Goal: Transaction & Acquisition: Purchase product/service

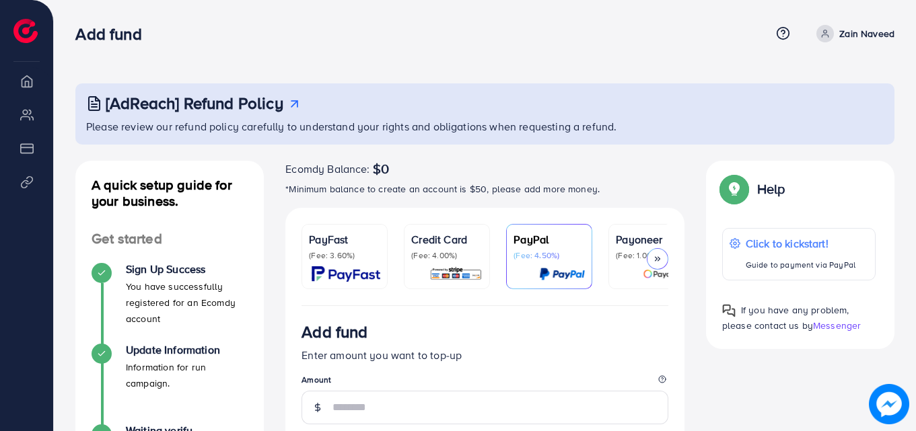
click at [258, 37] on div "Add fund" at bounding box center [422, 34] width 695 height 20
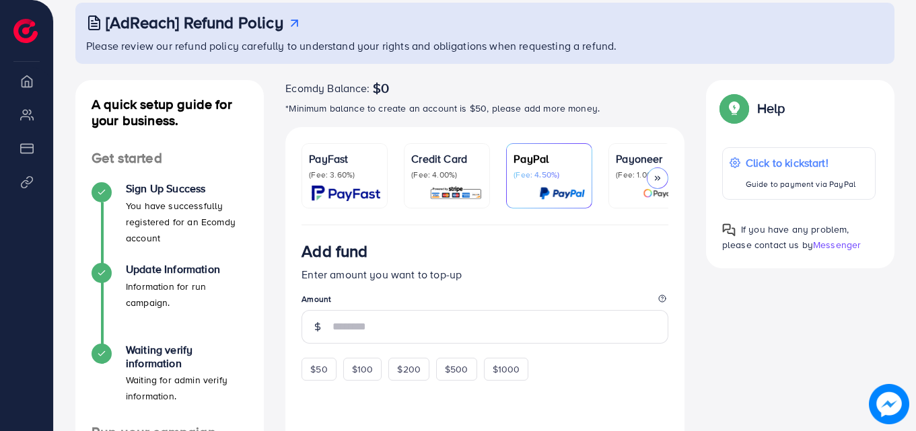
scroll to position [108, 0]
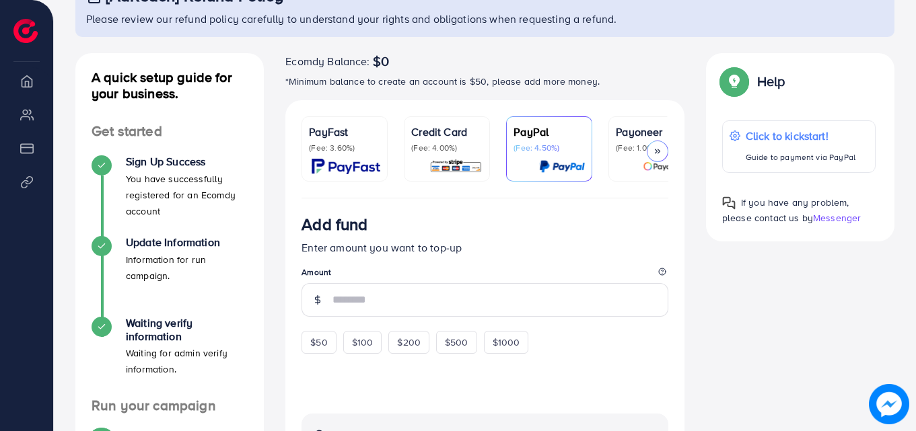
click at [656, 147] on icon at bounding box center [657, 151] width 9 height 9
click at [657, 147] on icon at bounding box center [657, 151] width 9 height 9
click at [656, 147] on icon at bounding box center [657, 151] width 9 height 9
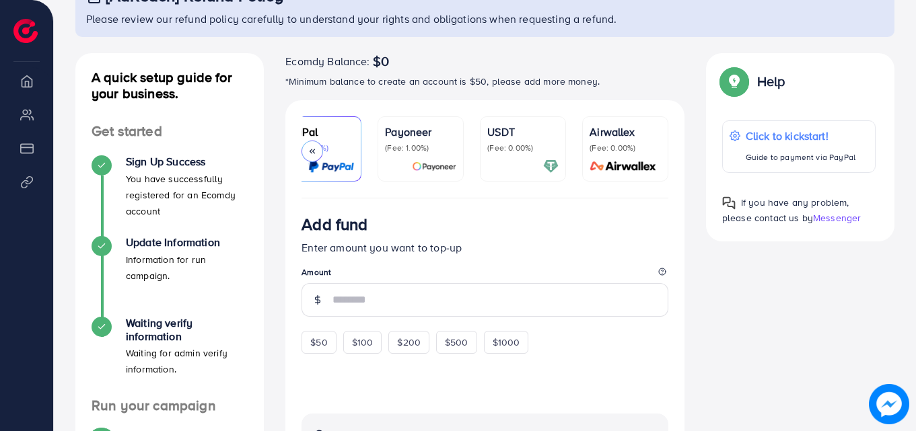
click at [537, 145] on p "(Fee: 0.00%)" at bounding box center [522, 148] width 71 height 11
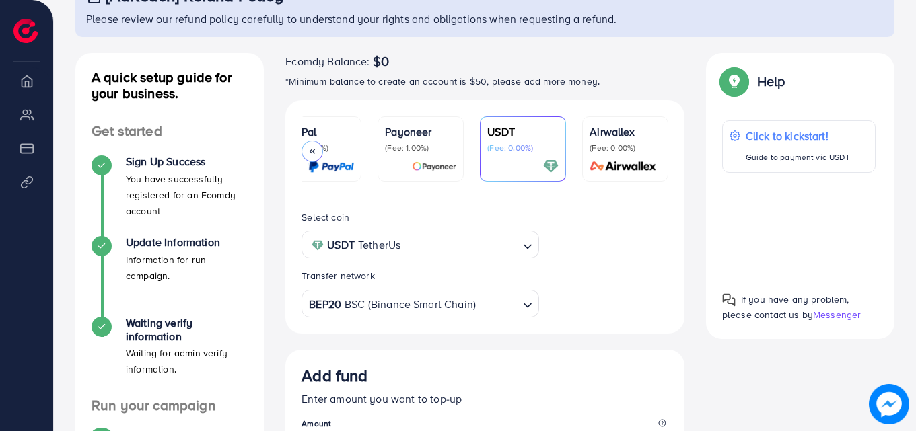
click at [523, 150] on p "(Fee: 0.00%)" at bounding box center [522, 148] width 71 height 11
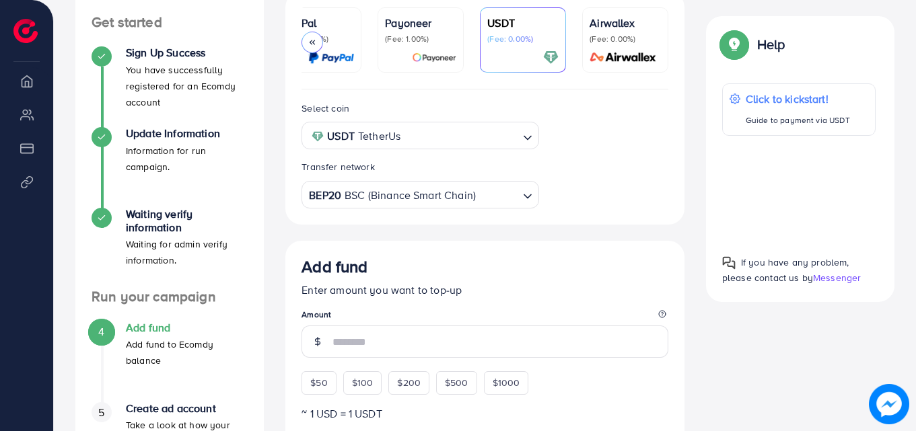
scroll to position [485, 0]
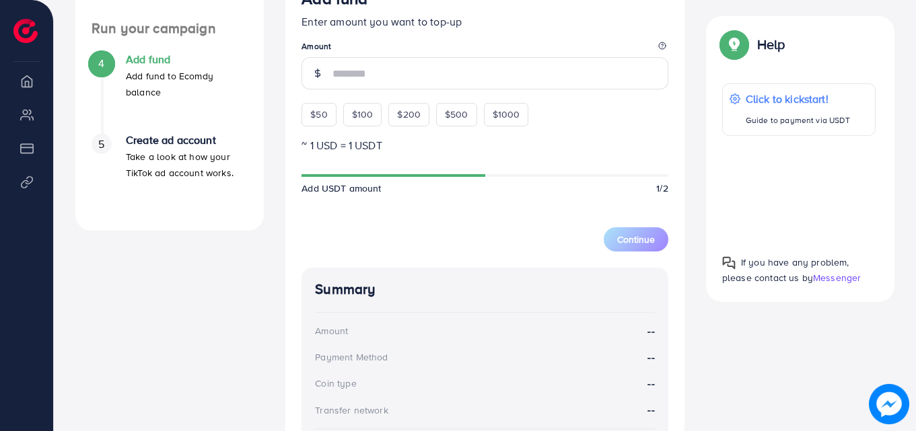
click at [376, 94] on div "Add fund Enter amount you want to top-up Amount $50 $100 $200 $500 $1000" at bounding box center [485, 57] width 367 height 137
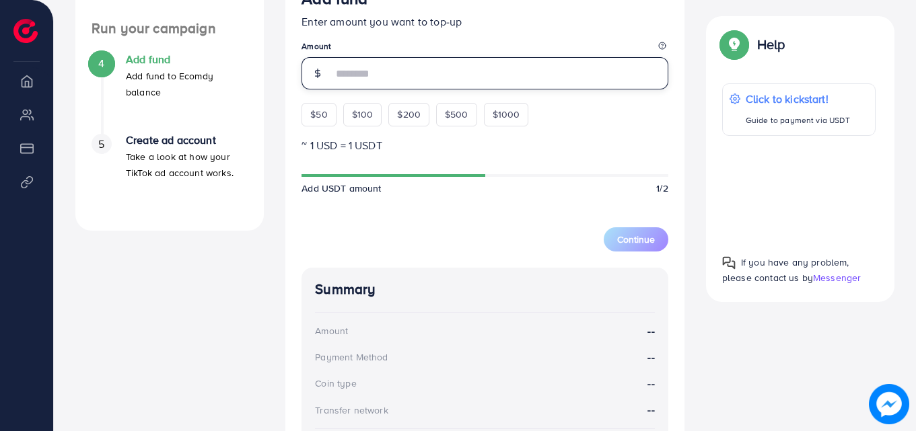
click at [393, 79] on input "number" at bounding box center [501, 73] width 336 height 32
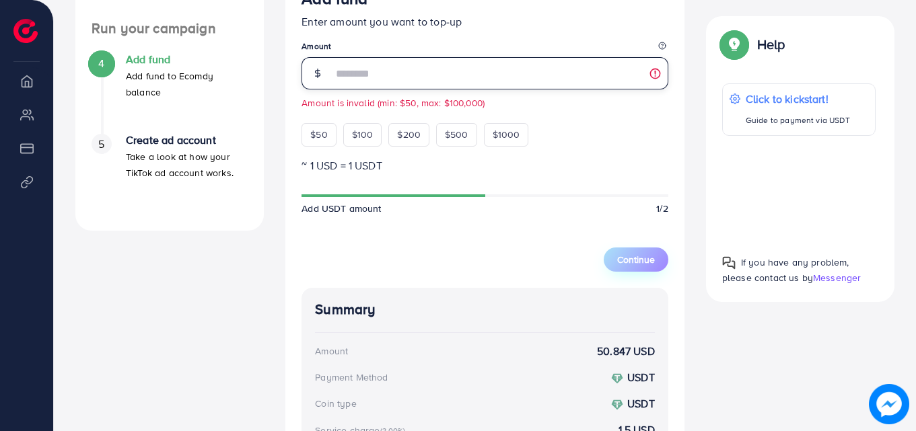
type input "**"
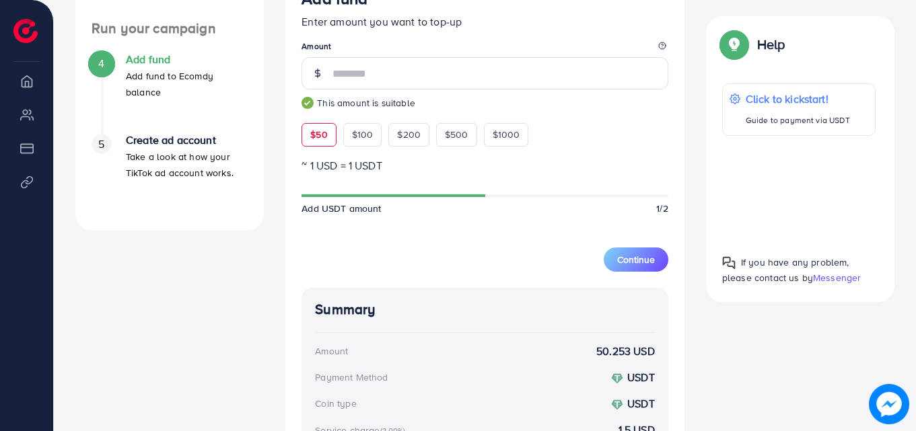
click at [744, 343] on div "A quick setup guide for your business. Get started Sign Up Success You have suc…" at bounding box center [485, 158] width 841 height 964
click at [620, 146] on div "Add fund Enter amount you want to top-up Amount ** This amount is suitable $50 …" at bounding box center [485, 68] width 367 height 158
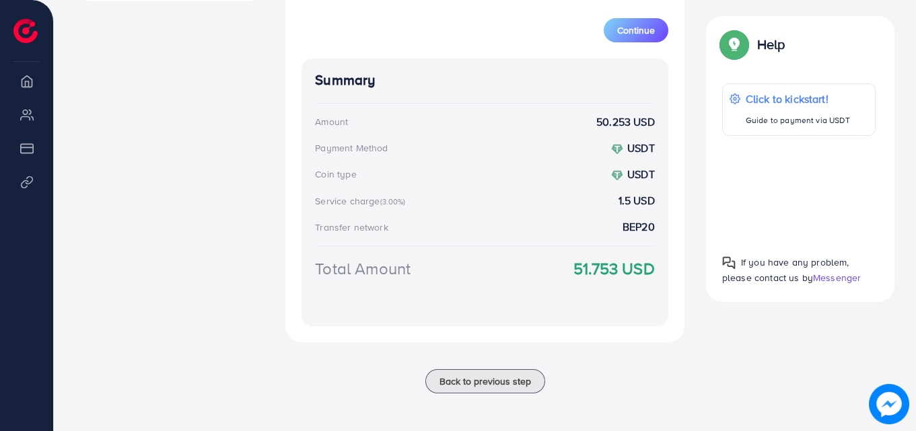
scroll to position [718, 0]
click at [648, 37] on button "Continue" at bounding box center [636, 30] width 65 height 24
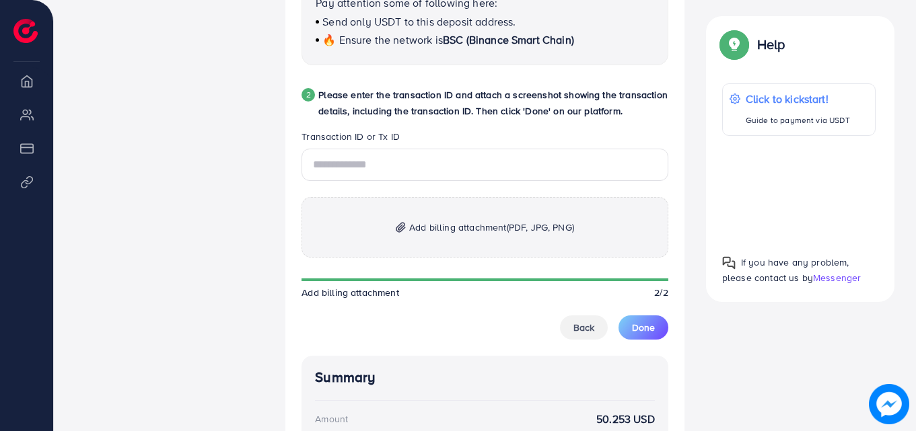
click at [372, 126] on div "2 Please enter the transaction ID and attach a screenshot showing the transacti…" at bounding box center [485, 108] width 367 height 43
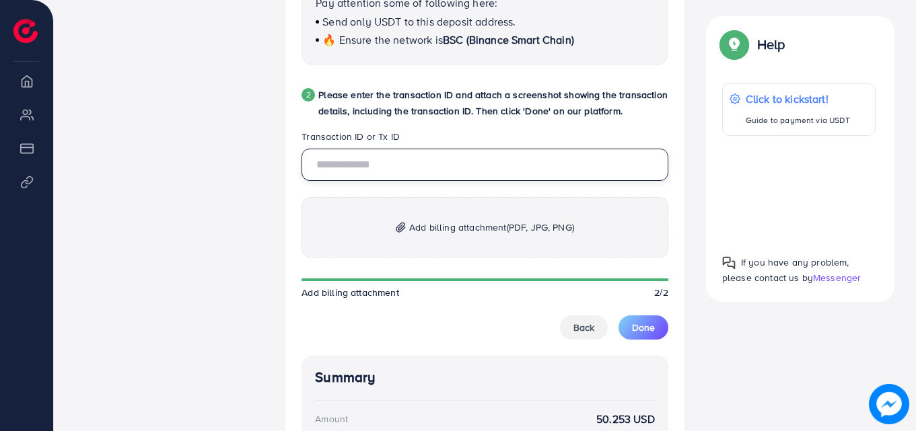
click at [386, 164] on input "text" at bounding box center [485, 165] width 367 height 32
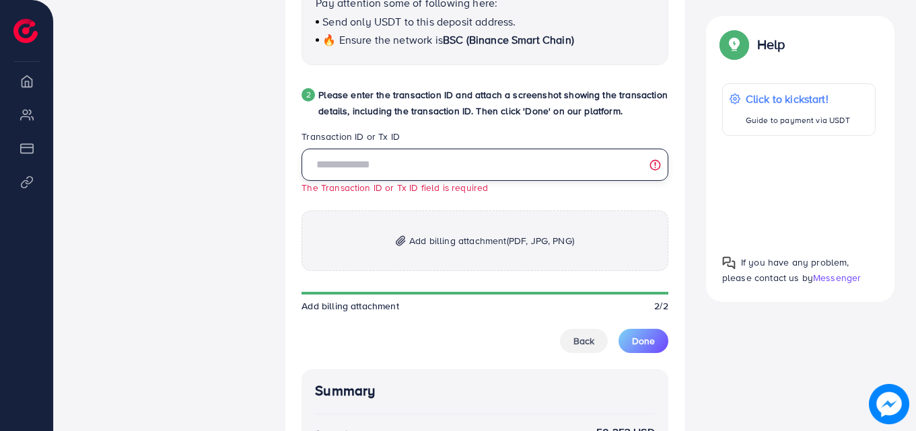
click at [341, 170] on input "text" at bounding box center [485, 165] width 367 height 32
paste input "**********"
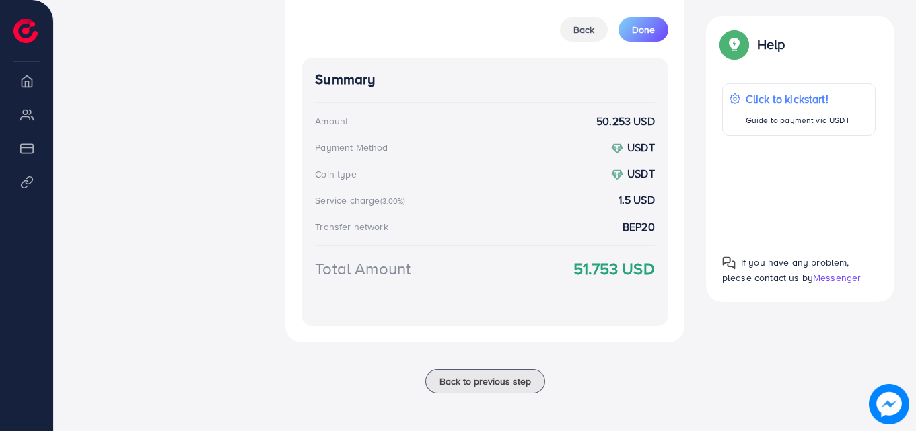
scroll to position [642, 0]
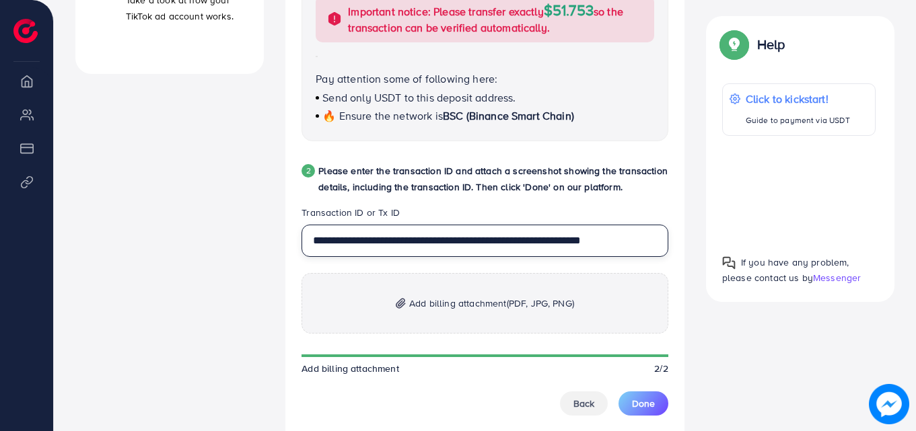
type input "**********"
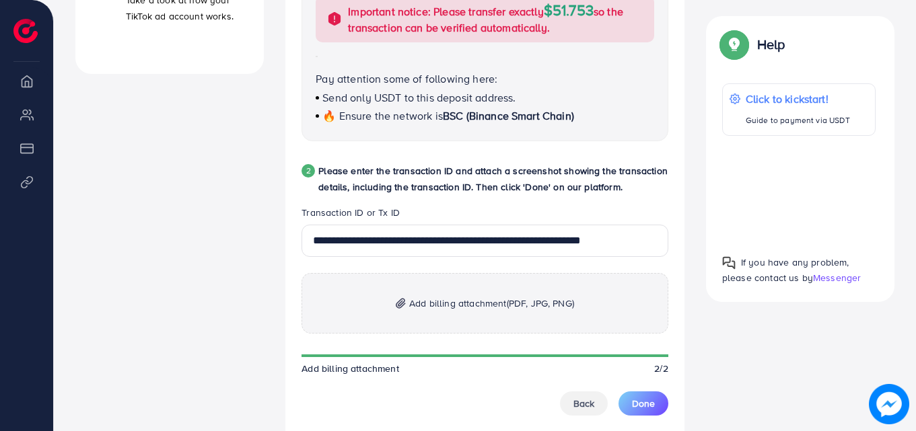
click at [391, 302] on p "Add billing attachment (PDF, JPG, PNG)" at bounding box center [485, 303] width 367 height 61
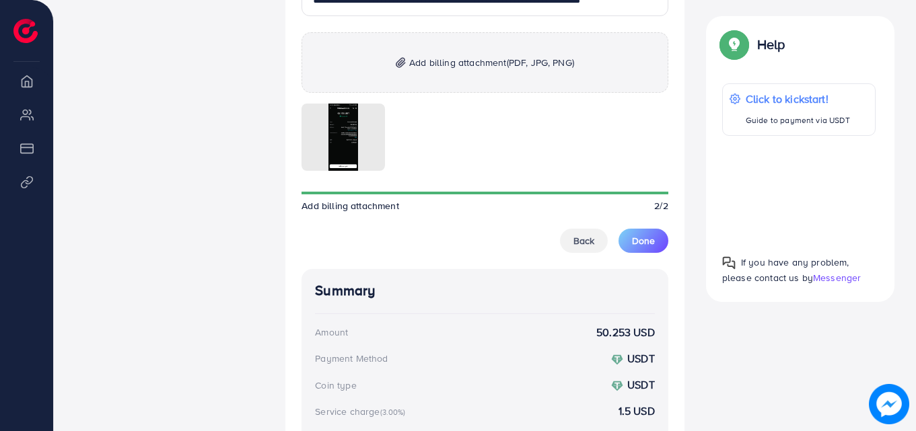
scroll to position [884, 0]
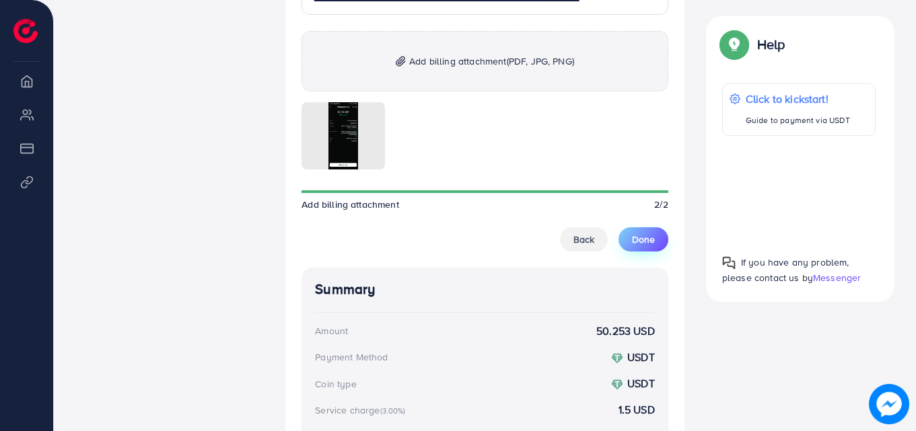
click at [645, 238] on span "Done" at bounding box center [643, 239] width 23 height 13
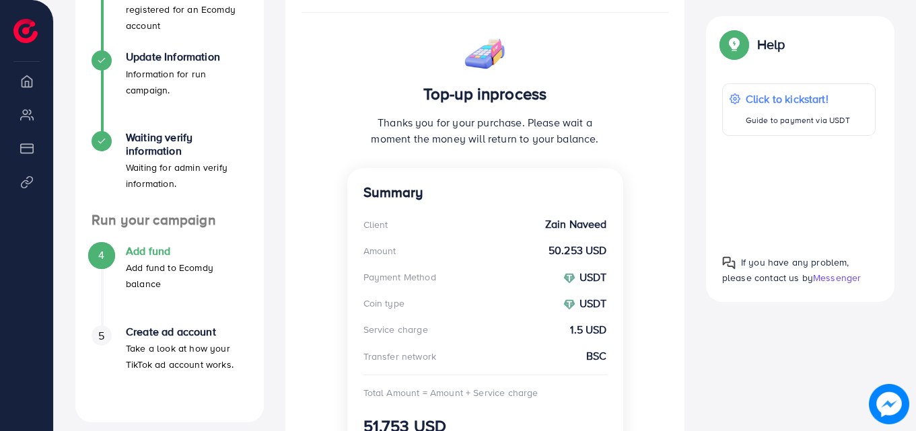
scroll to position [267, 0]
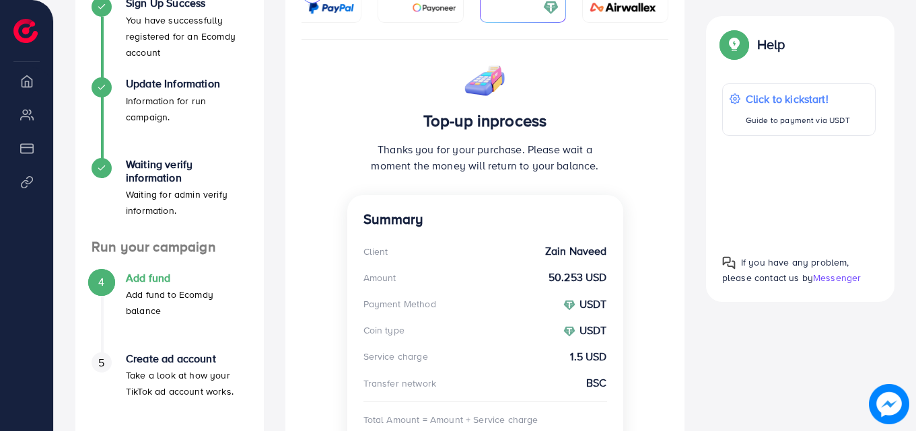
click at [343, 69] on div "Top-up inprocess Thanks you for your purchase. Please wait a moment the money w…" at bounding box center [484, 270] width 399 height 461
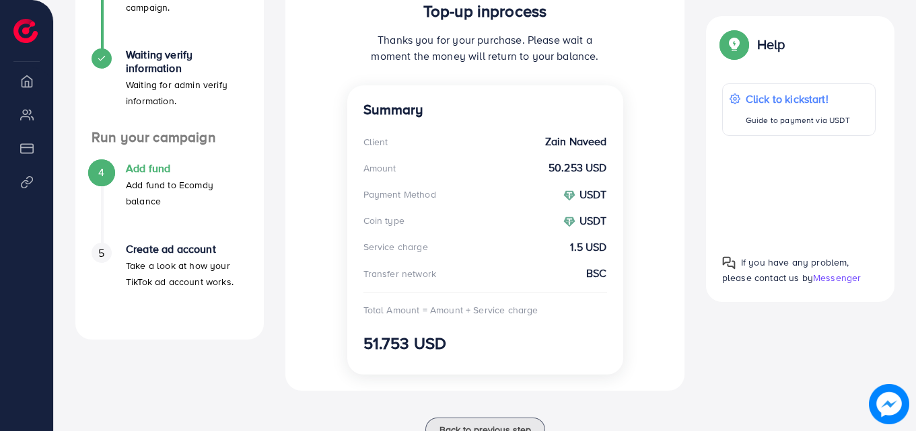
scroll to position [428, 0]
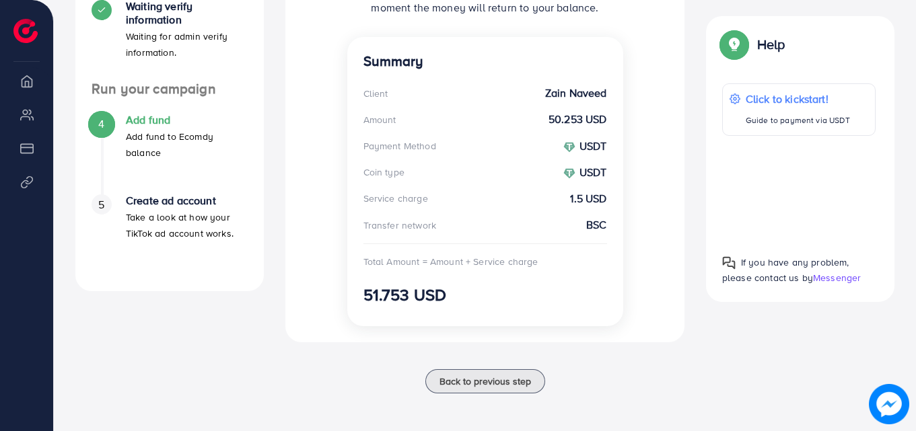
click at [915, 102] on div "[AdReach] Refund Policy Please review our refund policy carefully to understand…" at bounding box center [485, 3] width 862 height 856
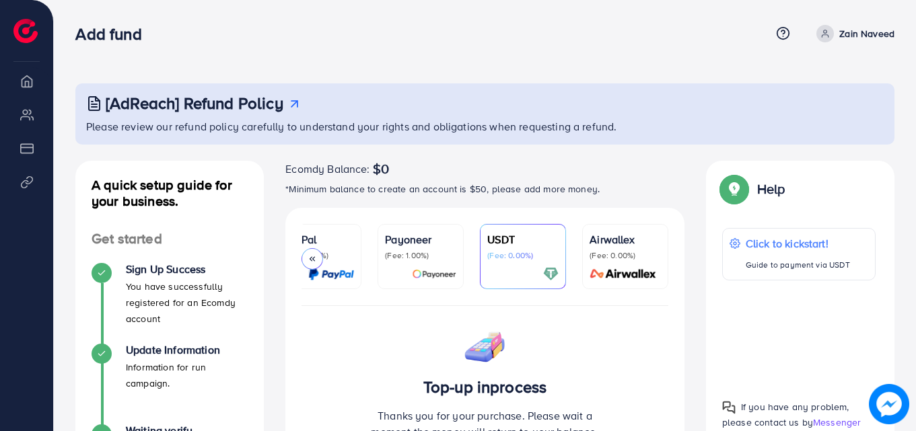
scroll to position [27, 0]
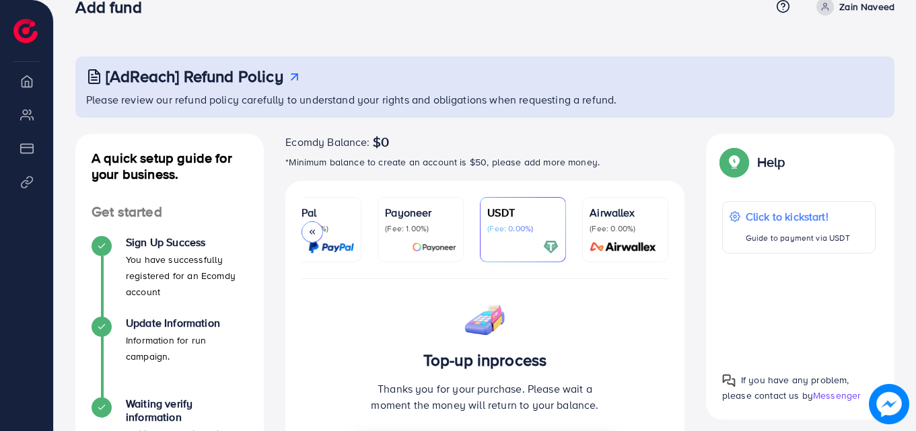
click at [27, 85] on li "Overview" at bounding box center [26, 80] width 53 height 27
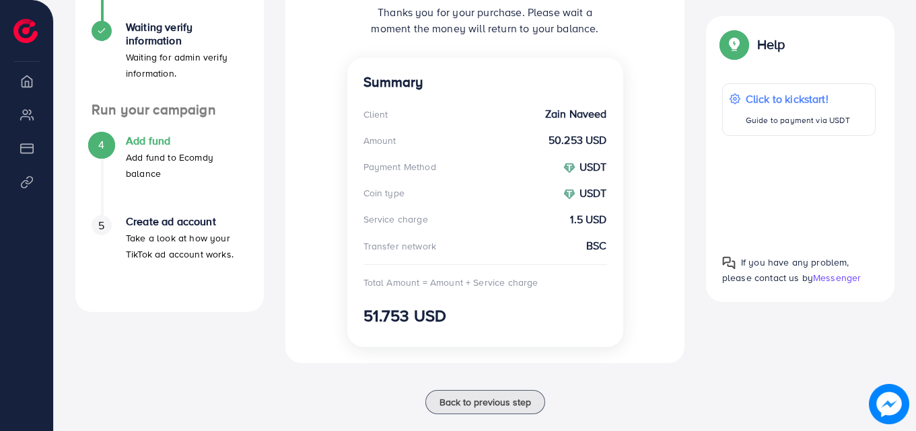
scroll to position [428, 0]
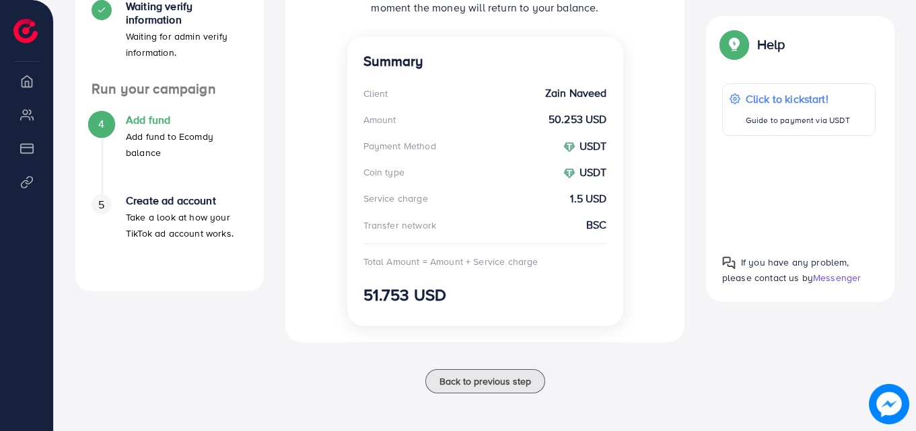
click at [221, 335] on div "A quick setup guide for your business. Get started Sign Up Success You have suc…" at bounding box center [170, 73] width 210 height 674
